Goal: Task Accomplishment & Management: Manage account settings

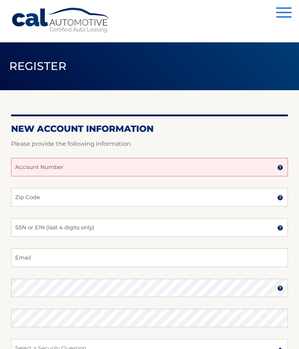
click at [135, 169] on input "Account Number" at bounding box center [149, 167] width 276 height 18
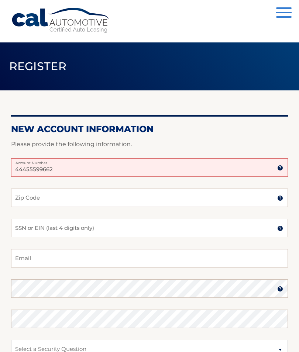
type input "44455599662"
click at [157, 205] on input "Zip Code" at bounding box center [149, 197] width 276 height 18
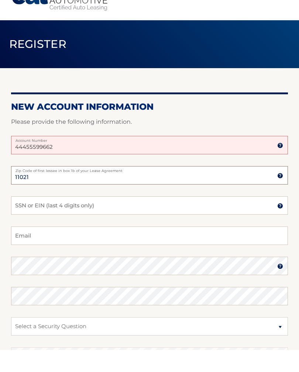
type input "11021"
click at [179, 219] on input "SSN or EIN (last 4 digits only)" at bounding box center [149, 228] width 276 height 18
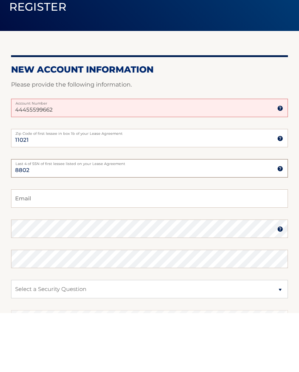
type input "8802"
click at [129, 249] on input "Email" at bounding box center [149, 258] width 276 height 18
type input "[EMAIL_ADDRESS][DOMAIN_NAME]"
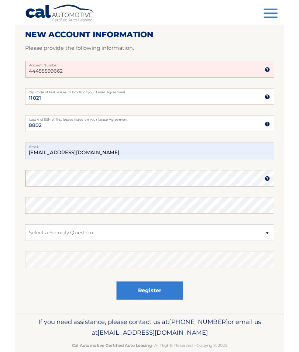
scroll to position [90, 0]
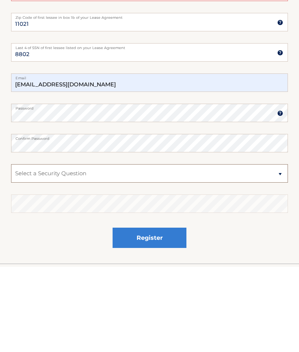
click at [181, 250] on select "Select a Security Question What was the name of your elementary school? What is…" at bounding box center [149, 259] width 276 height 18
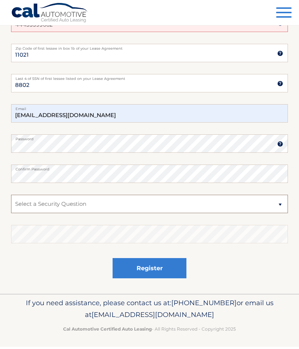
scroll to position [145, 0]
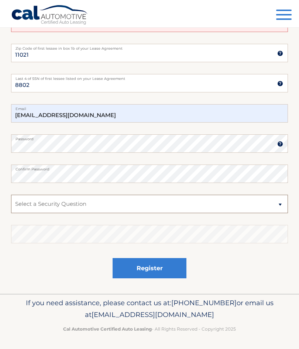
select select "3"
click at [170, 205] on select "Select a Security Question What was the name of your elementary school? What is…" at bounding box center [149, 204] width 276 height 18
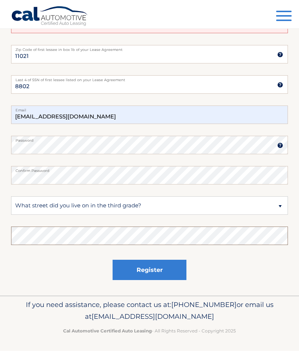
scroll to position [142, 0]
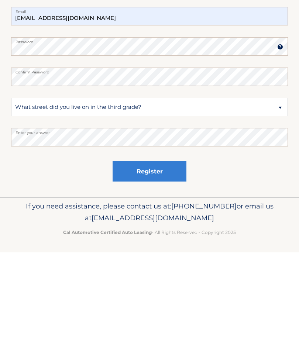
click at [172, 261] on button "Register" at bounding box center [149, 271] width 74 height 20
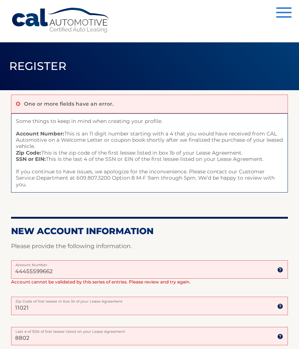
click at [86, 266] on input "44455599662" at bounding box center [149, 270] width 276 height 18
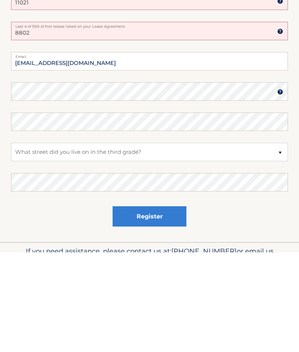
scroll to position [243, 0]
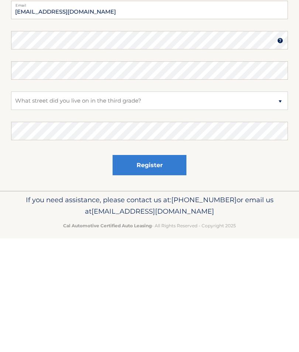
click at [172, 268] on button "Register" at bounding box center [149, 278] width 74 height 20
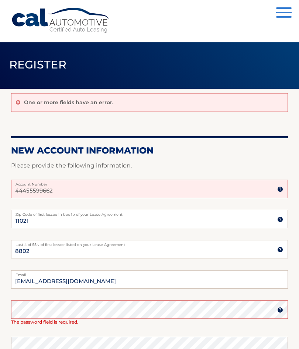
click at [89, 188] on input "44455599662" at bounding box center [149, 189] width 276 height 18
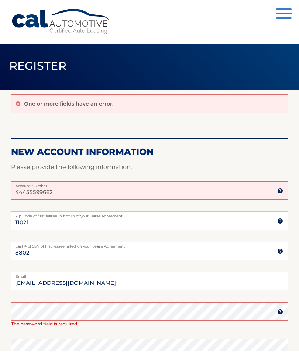
scroll to position [1, 0]
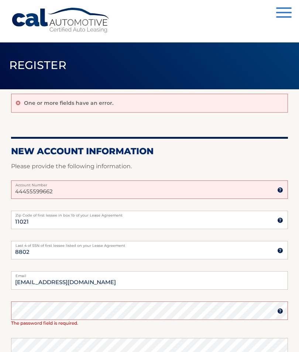
click at [172, 198] on input "44455599662" at bounding box center [149, 189] width 276 height 18
click at [240, 192] on input "44455599662" at bounding box center [149, 189] width 276 height 18
click at [252, 196] on input "44455599662" at bounding box center [149, 189] width 276 height 18
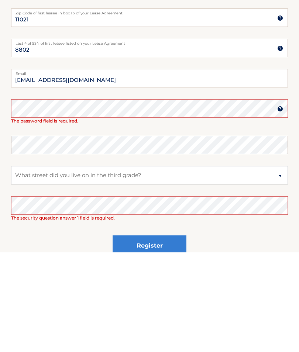
scroll to position [104, 0]
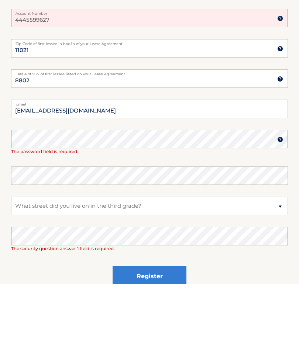
type input "4445599627"
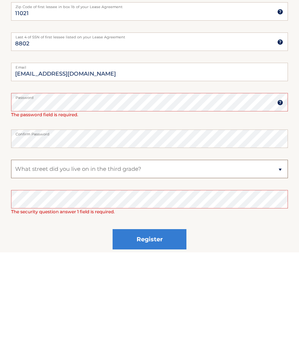
click at [174, 259] on select "Select a Security Question What was the name of your elementary school? What is…" at bounding box center [149, 268] width 276 height 18
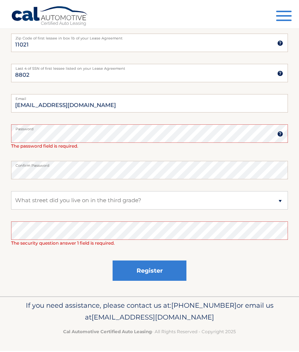
scroll to position [177, 0]
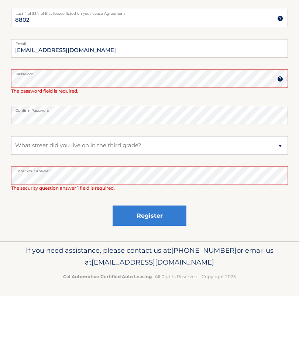
click at [170, 261] on button "Register" at bounding box center [149, 271] width 74 height 20
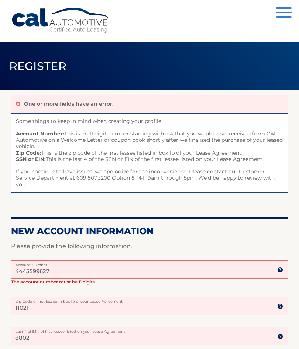
click at [174, 266] on input "4445599627" at bounding box center [149, 270] width 276 height 18
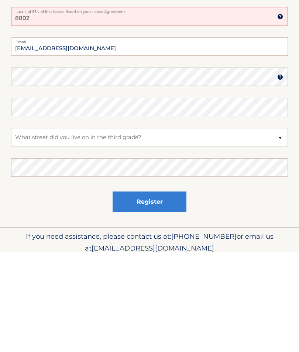
scroll to position [215, 0]
type input "44455996627"
click at [149, 290] on button "Register" at bounding box center [149, 300] width 74 height 20
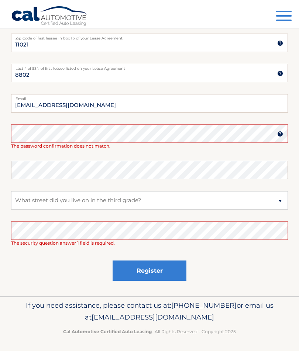
scroll to position [177, 0]
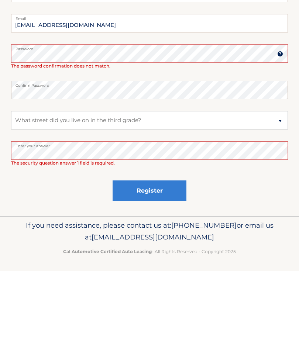
click at [169, 261] on button "Register" at bounding box center [149, 271] width 74 height 20
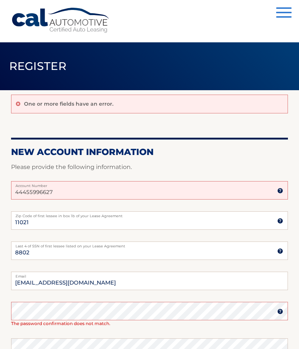
click at [34, 189] on input "44455996627" at bounding box center [149, 190] width 276 height 18
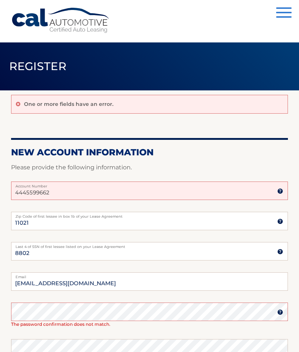
type input "44455996627"
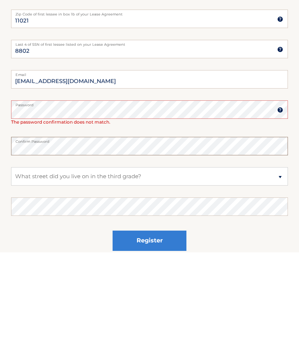
scroll to position [109, 0]
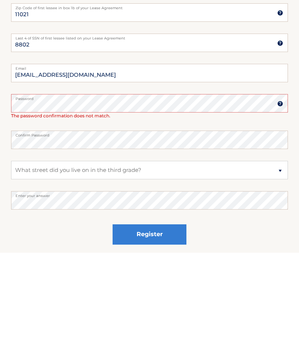
click at [171, 324] on button "Register" at bounding box center [149, 334] width 74 height 20
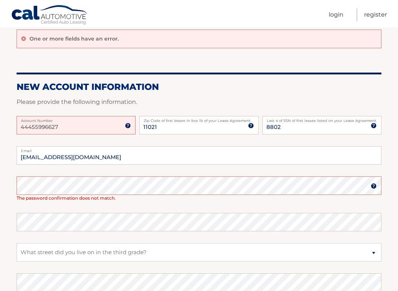
scroll to position [65, 0]
click at [298, 11] on link "Login" at bounding box center [336, 14] width 15 height 13
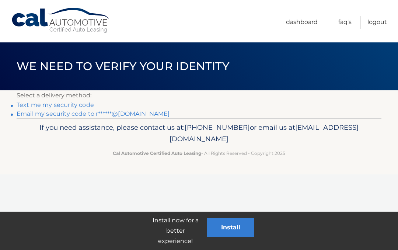
click at [88, 104] on link "Text me my security code" at bounding box center [55, 104] width 77 height 7
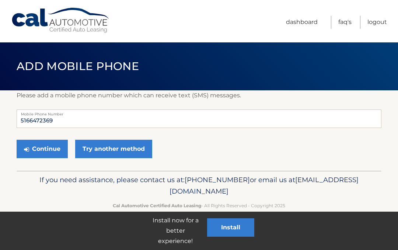
click at [78, 109] on label "Mobile Phone Number" at bounding box center [199, 112] width 365 height 6
click at [58, 148] on button "Continue" at bounding box center [42, 149] width 51 height 18
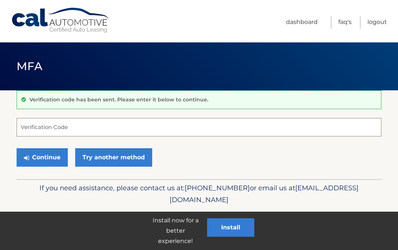
click at [167, 122] on input "Verification Code" at bounding box center [199, 127] width 365 height 18
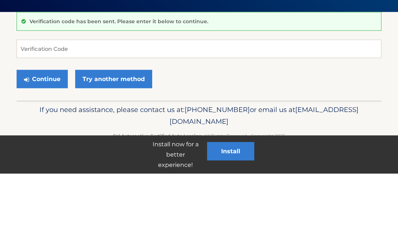
click at [141, 148] on link "Try another method" at bounding box center [113, 157] width 77 height 18
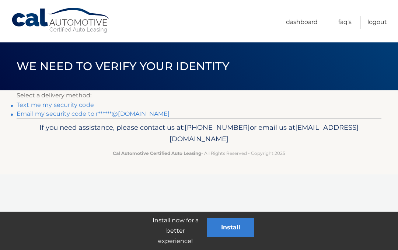
click at [86, 105] on link "Text me my security code" at bounding box center [55, 104] width 77 height 7
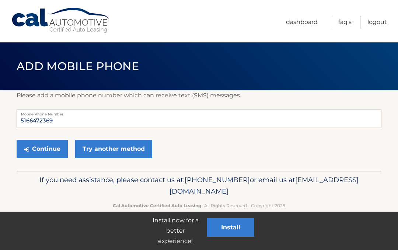
click at [53, 152] on button "Continue" at bounding box center [42, 149] width 51 height 18
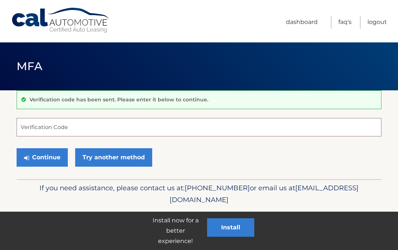
click at [108, 133] on input "Verification Code" at bounding box center [199, 127] width 365 height 18
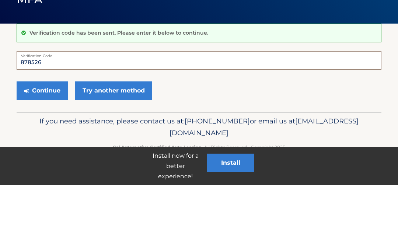
type input "878526"
click at [51, 148] on button "Continue" at bounding box center [42, 157] width 51 height 18
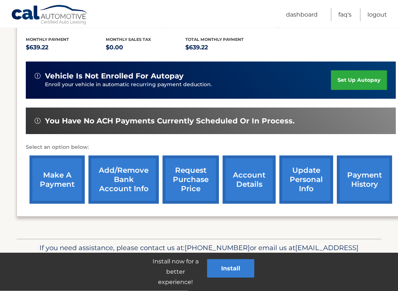
scroll to position [152, 0]
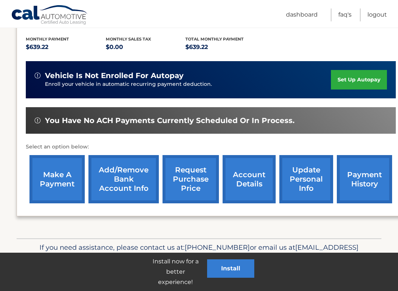
click at [143, 189] on link "Add/Remove bank account info" at bounding box center [123, 179] width 70 height 48
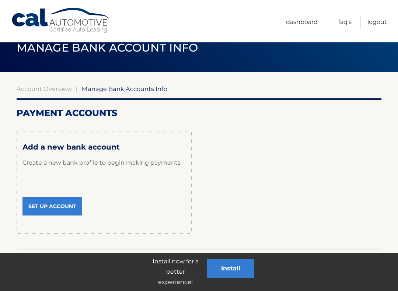
scroll to position [27, 0]
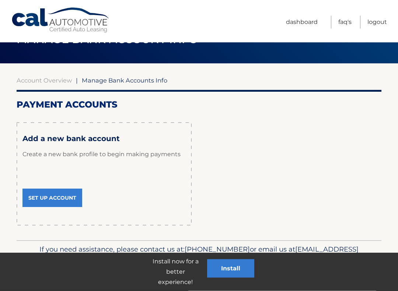
click at [70, 198] on link "Set Up Account" at bounding box center [52, 198] width 60 height 18
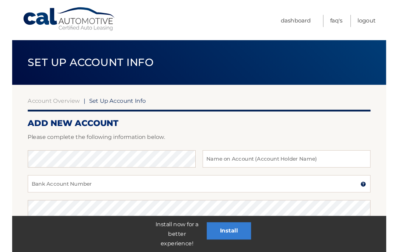
scroll to position [8, 0]
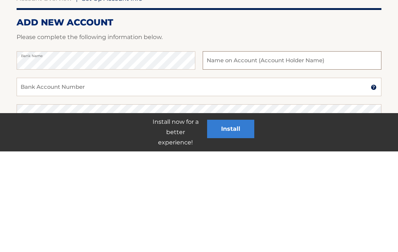
click at [334, 152] on input "text" at bounding box center [292, 161] width 179 height 18
type input "[PERSON_NAME]"
click at [138, 178] on div "Bank Account Number A 3-17-digit number at the bottom of a check or bank statem…" at bounding box center [199, 191] width 365 height 27
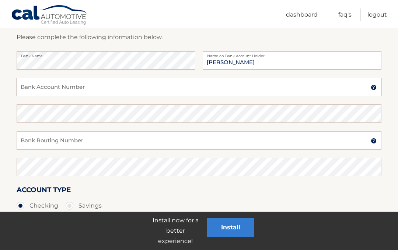
click at [156, 89] on input "Bank Account Number" at bounding box center [199, 87] width 365 height 18
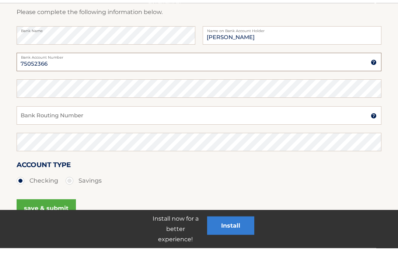
type input "75052366"
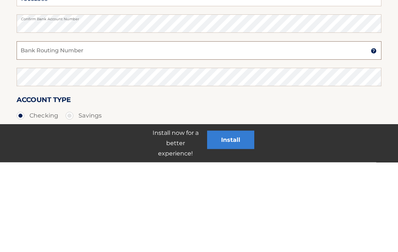
click at [166, 131] on input "Bank Routing Number" at bounding box center [199, 140] width 365 height 18
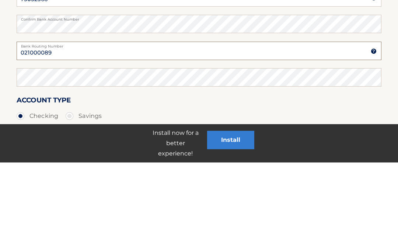
type input "021000089"
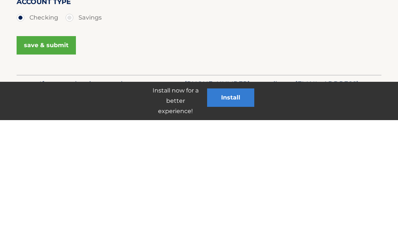
scroll to position [172, 0]
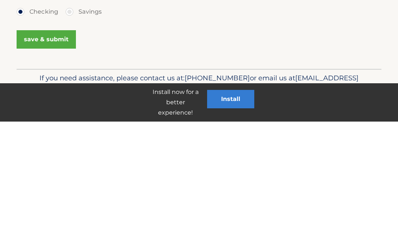
click at [59, 161] on button "save & submit" at bounding box center [46, 170] width 59 height 18
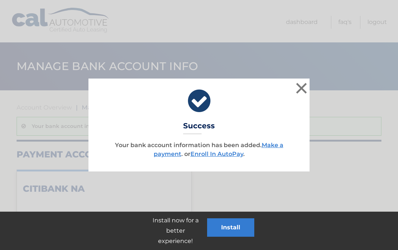
click at [306, 88] on button "×" at bounding box center [301, 88] width 15 height 15
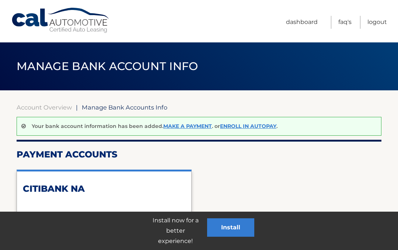
click at [194, 129] on link "Make a payment" at bounding box center [187, 126] width 49 height 7
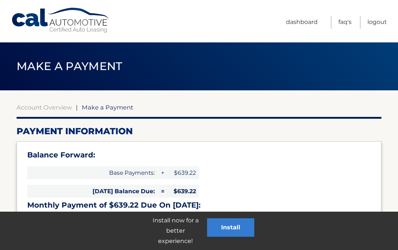
select select "ODBlMmUzNWItZjE2OC00OTUxLTlkNDktODc4NzE1ZmRkYzFh"
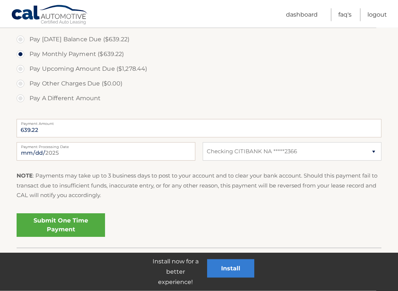
scroll to position [258, 0]
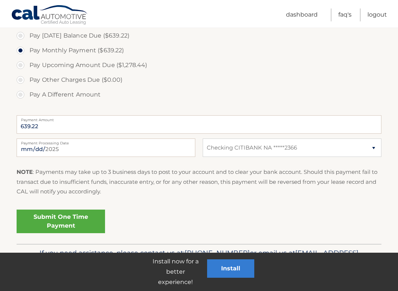
click at [93, 224] on link "Submit One Time Payment" at bounding box center [61, 222] width 88 height 24
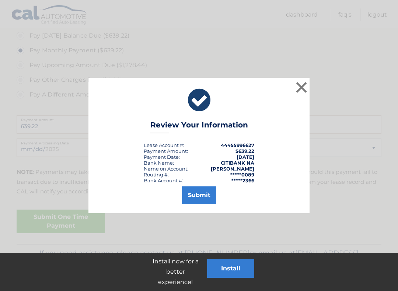
click at [203, 199] on button "Submit" at bounding box center [199, 196] width 34 height 18
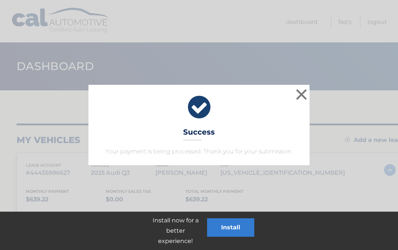
click at [304, 98] on button "×" at bounding box center [301, 94] width 15 height 15
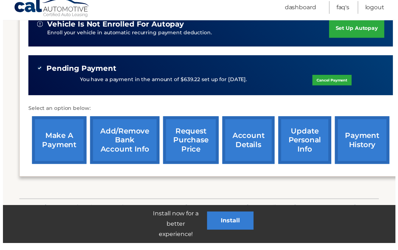
scroll to position [209, 0]
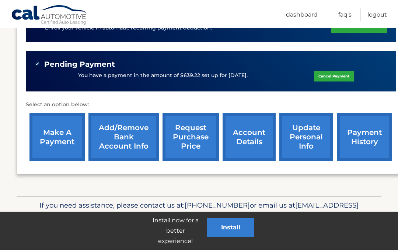
click at [240, 228] on button "Install" at bounding box center [230, 227] width 47 height 18
click at [243, 231] on button "Install" at bounding box center [230, 227] width 47 height 18
